Goal: Task Accomplishment & Management: Use online tool/utility

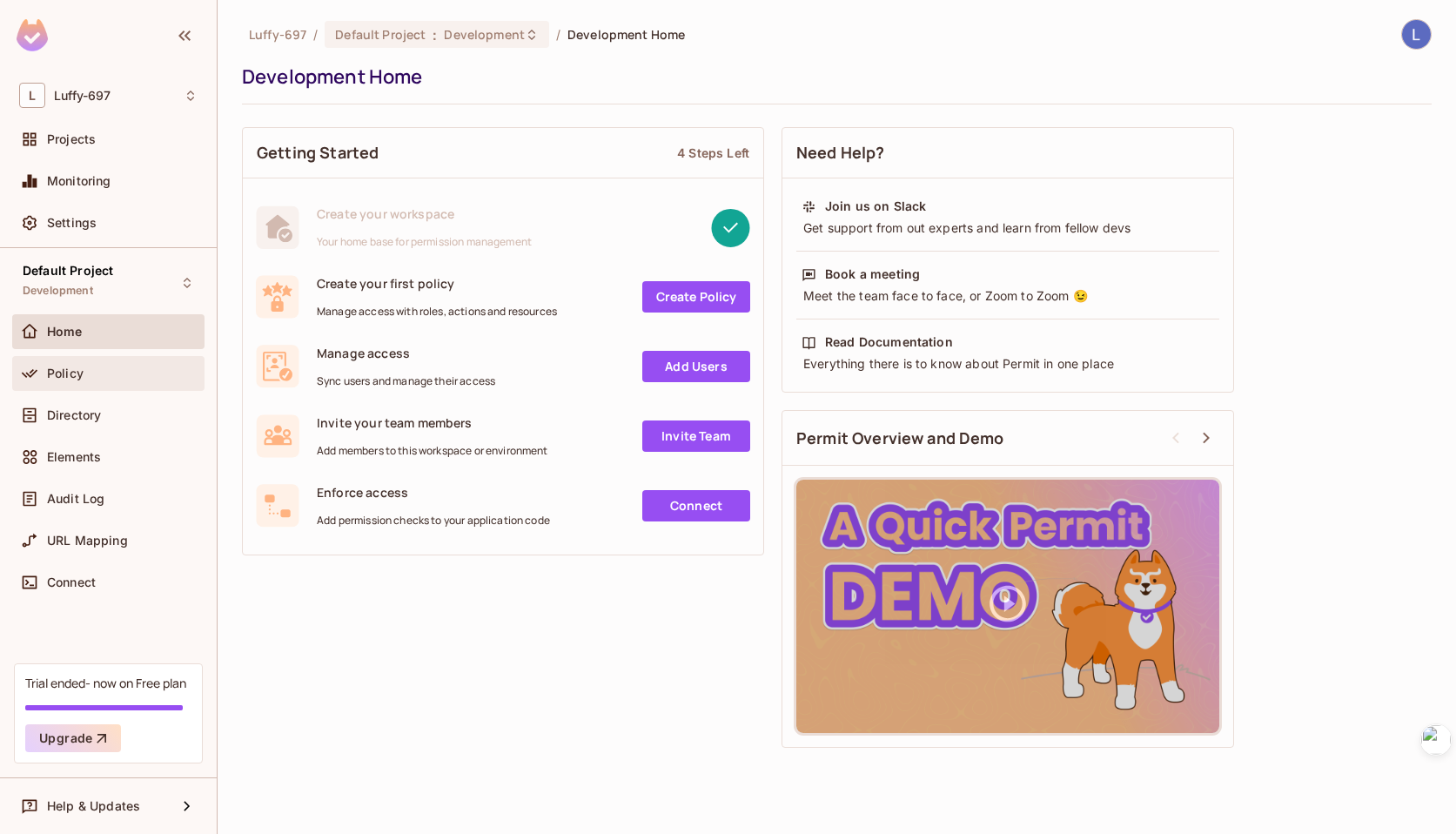
click at [115, 375] on div "Policy" at bounding box center [122, 373] width 150 height 14
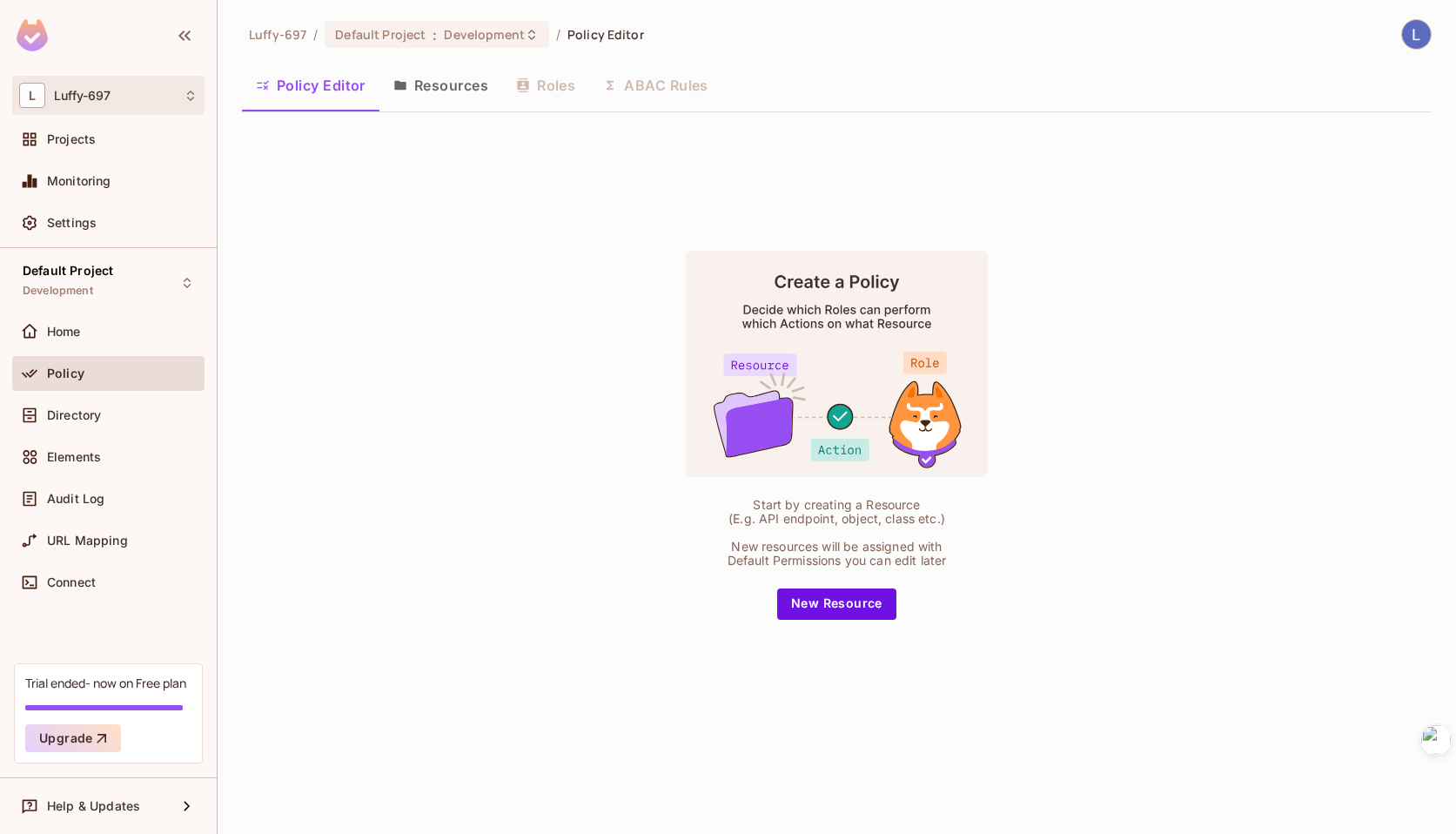
click at [145, 92] on div "L Luffy-697" at bounding box center [108, 96] width 179 height 25
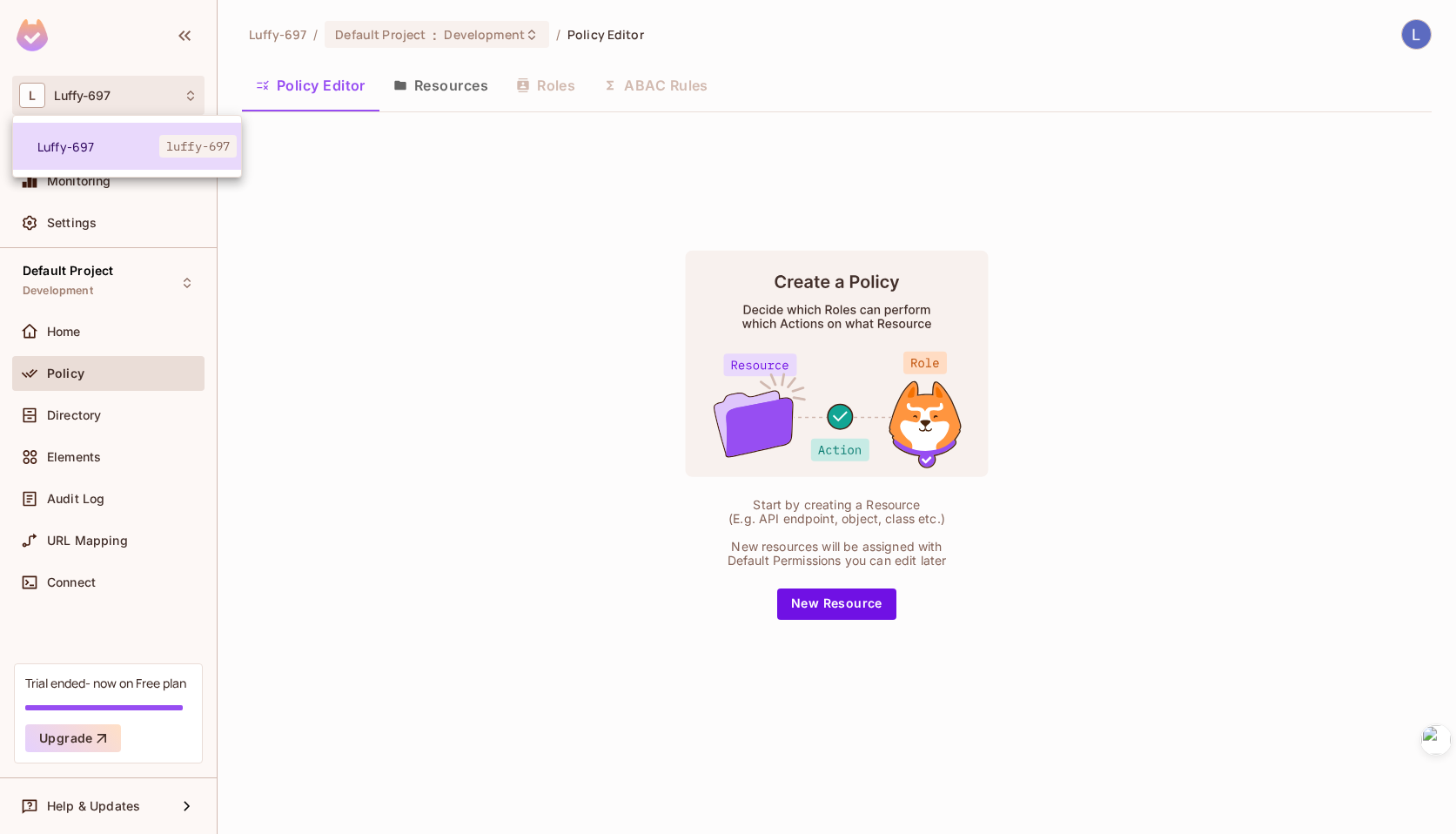
click at [135, 134] on li "Luffy-697 luffy-697" at bounding box center [126, 147] width 228 height 47
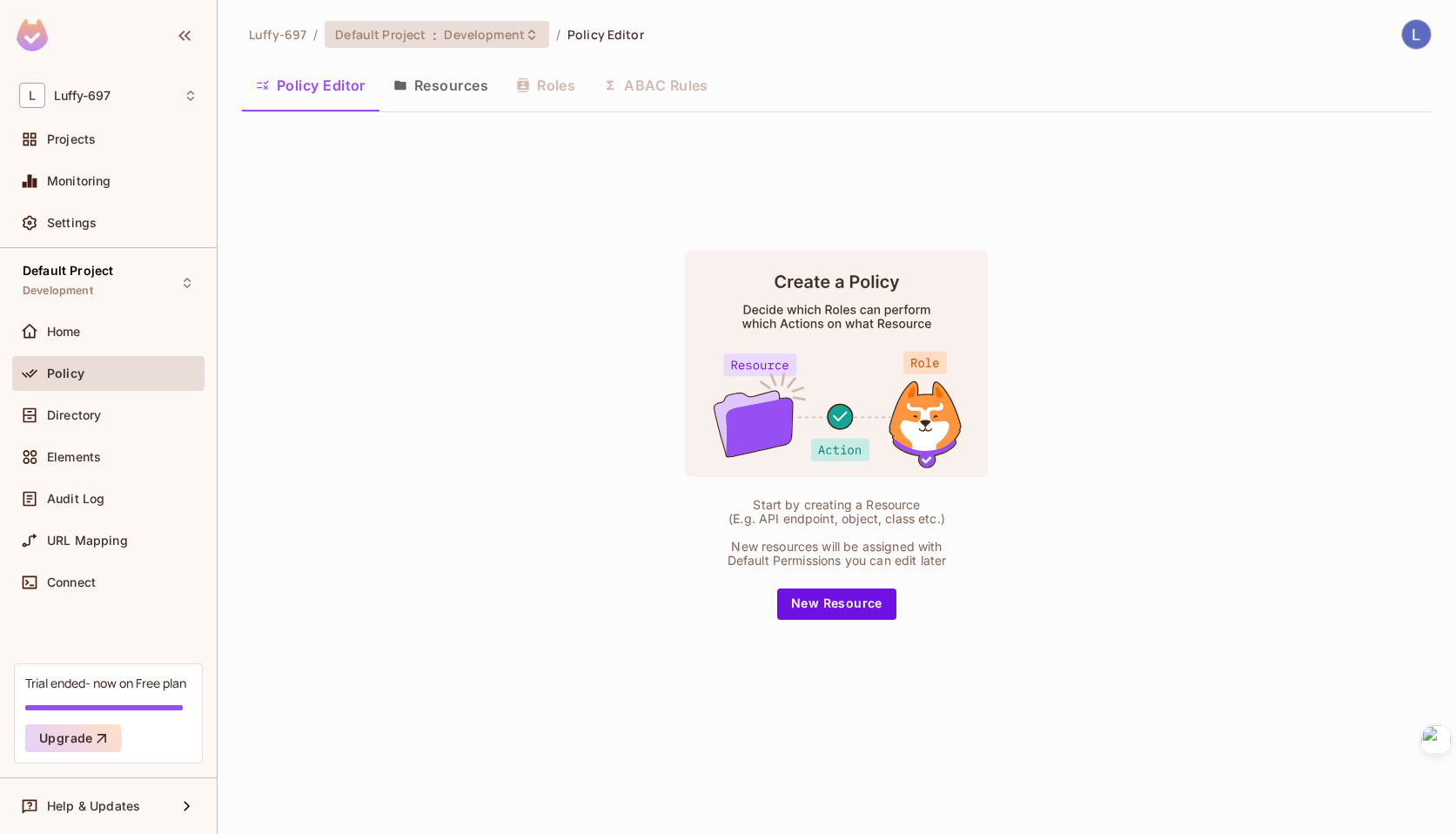
click at [497, 35] on span "Development" at bounding box center [484, 34] width 80 height 17
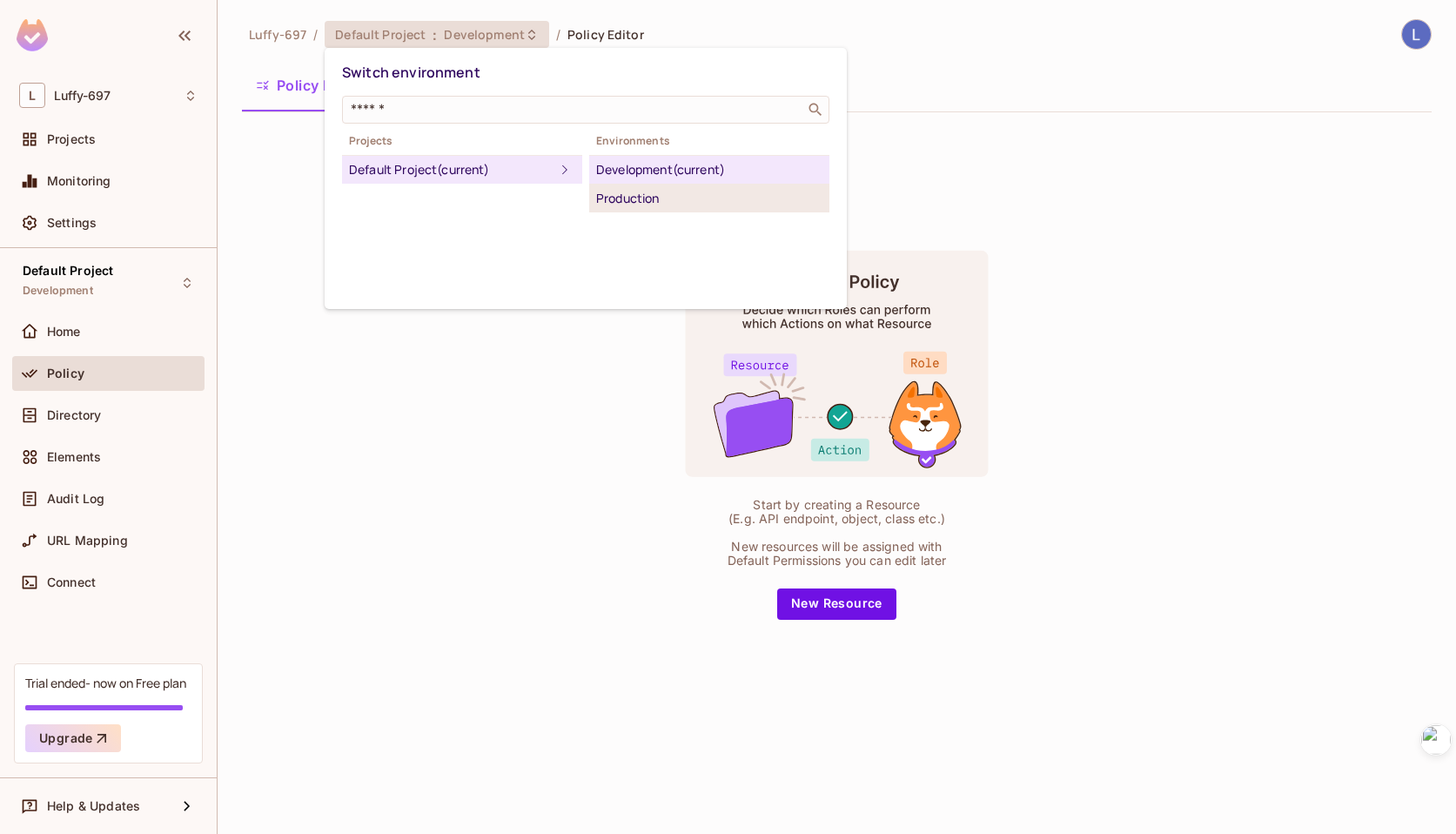
click at [624, 197] on div "Production" at bounding box center [709, 198] width 227 height 21
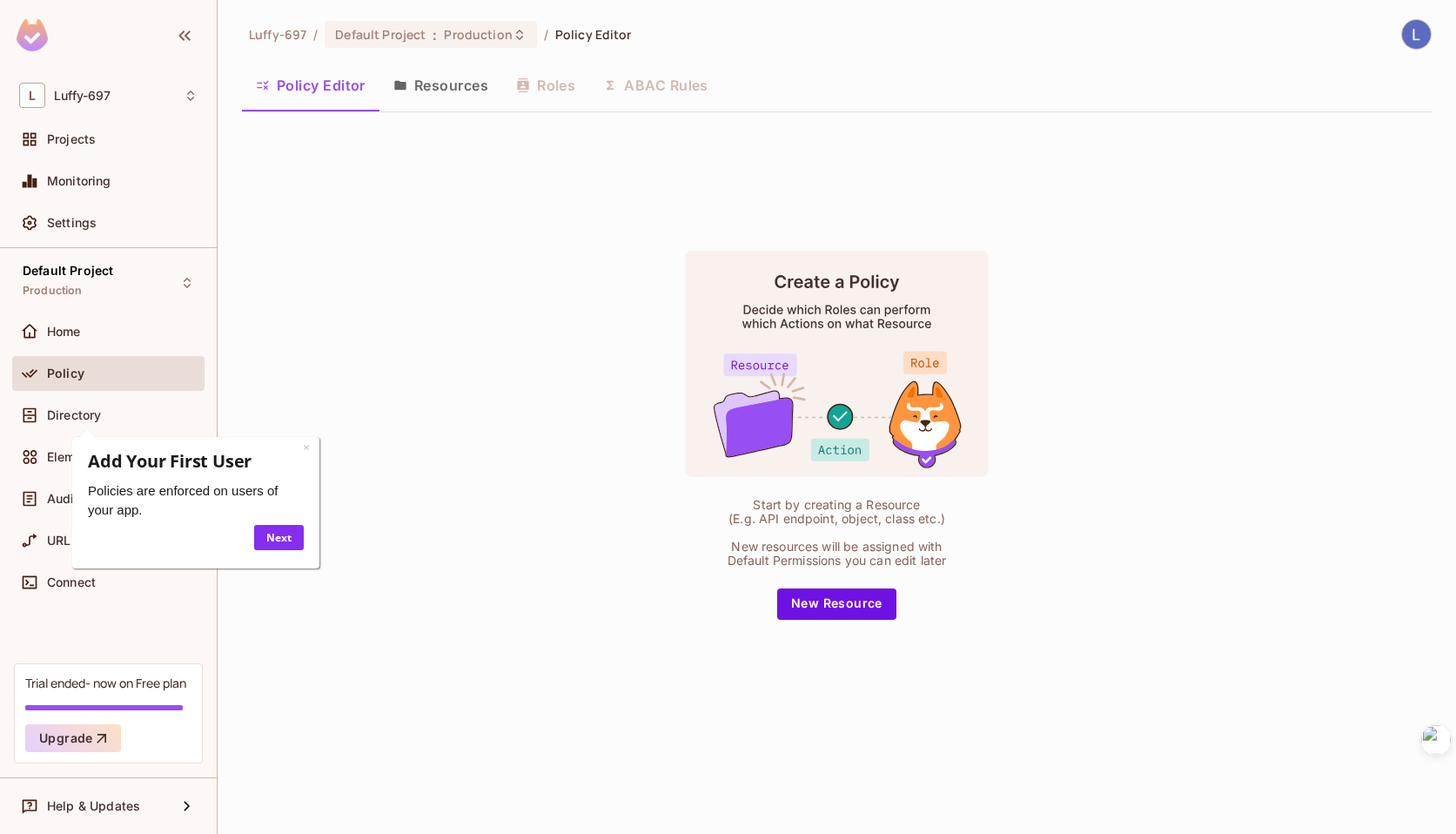
click at [300, 447] on div "× Add Your First User Policies are enforced on users of your app. Next" at bounding box center [195, 503] width 225 height 113
click at [302, 446] on div "× Add Your First User Policies are enforced on users of your app. Next" at bounding box center [195, 503] width 225 height 113
click at [305, 446] on link "×" at bounding box center [306, 447] width 7 height 17
click at [673, 81] on div "Policy Editor Resources Roles ABAC Rules" at bounding box center [836, 85] width 1189 height 44
click at [650, 83] on div "Policy Editor Resources Roles ABAC Rules" at bounding box center [836, 85] width 1189 height 44
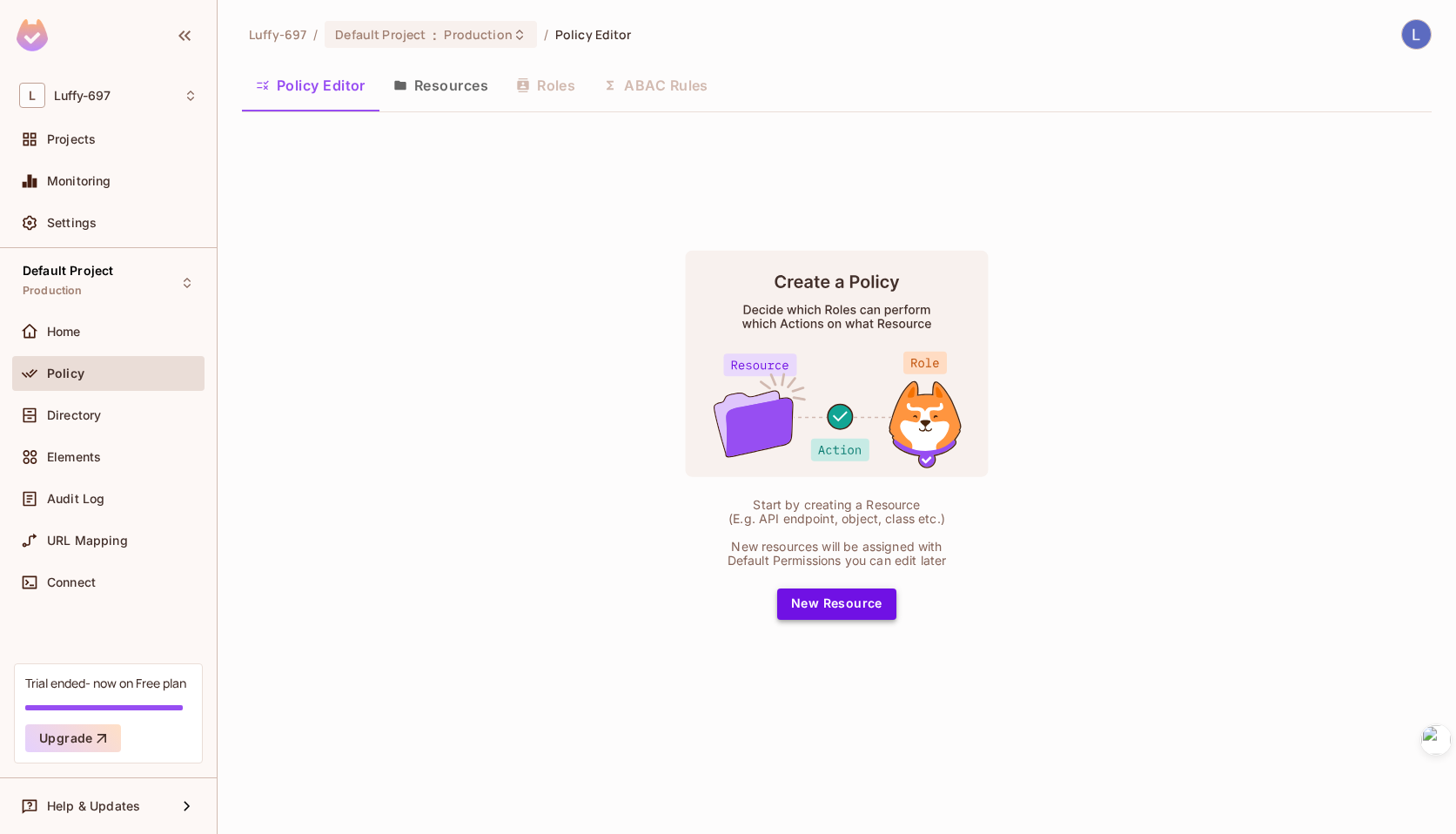
click at [839, 609] on button "New Resource" at bounding box center [836, 604] width 119 height 31
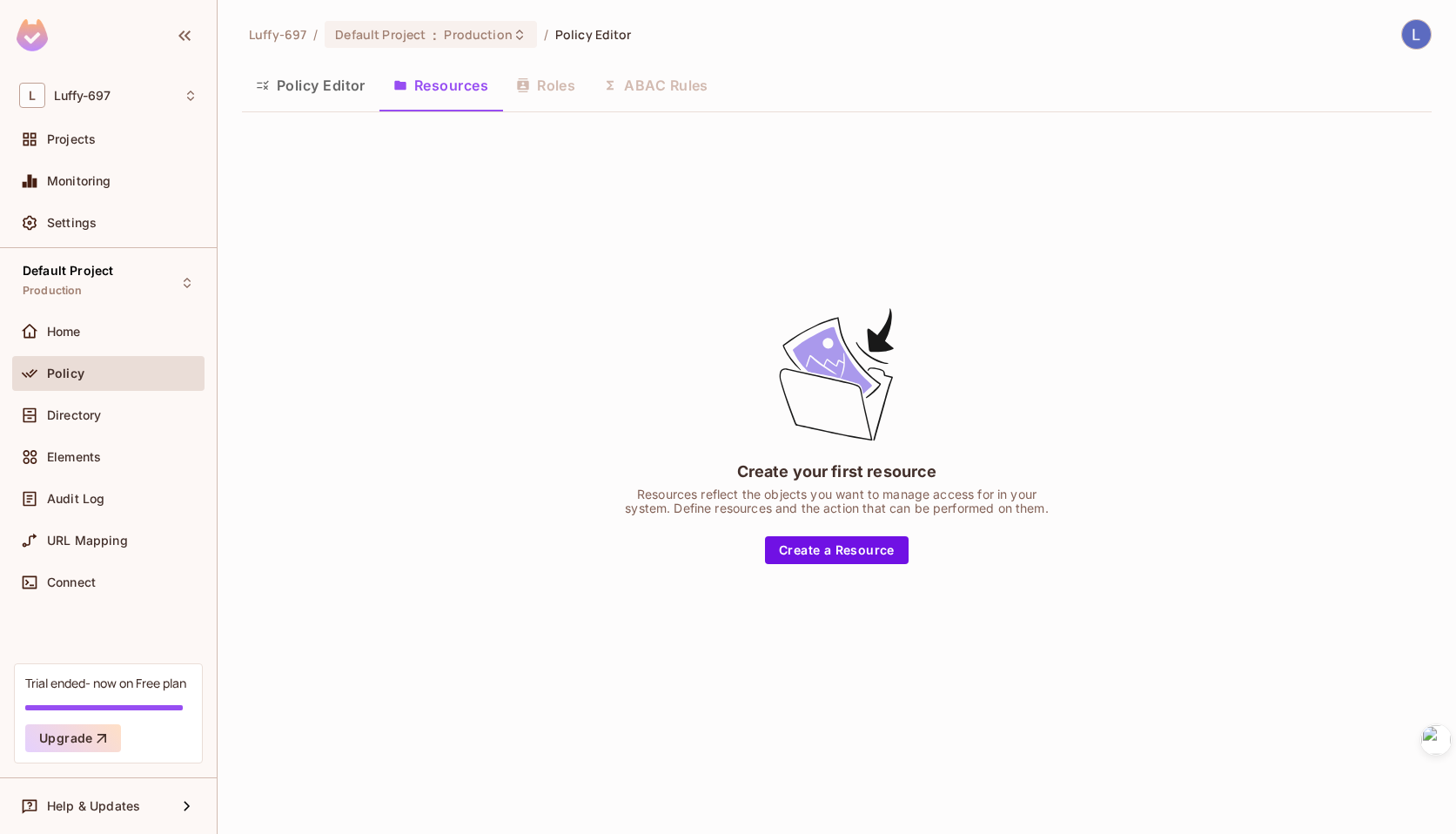
click at [1422, 29] on img at bounding box center [1416, 33] width 28 height 28
click at [521, 188] on div at bounding box center [728, 417] width 1456 height 834
click at [505, 33] on span "Production" at bounding box center [477, 34] width 67 height 17
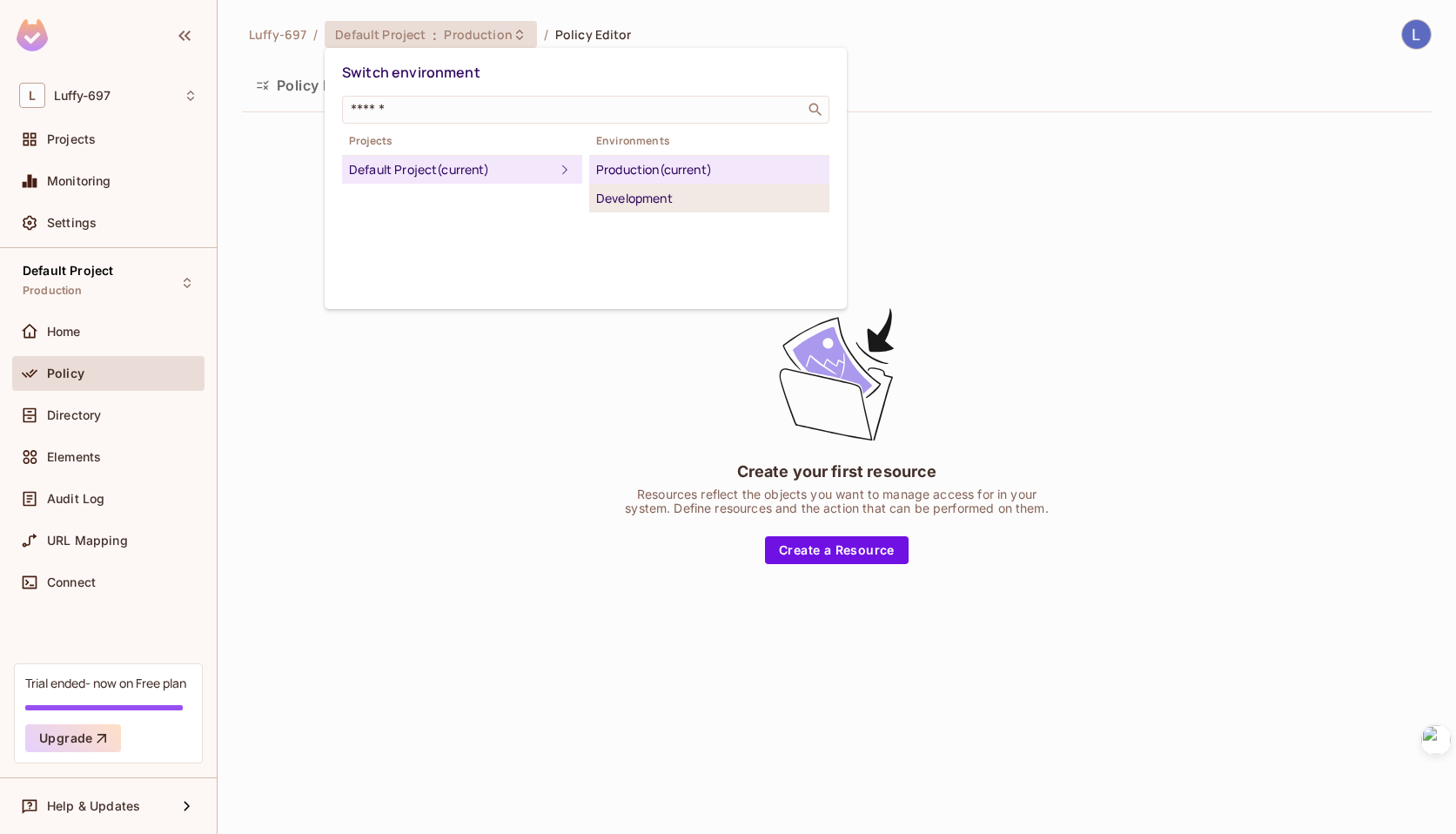
click at [643, 197] on div "Development" at bounding box center [709, 198] width 227 height 21
